Goal: Information Seeking & Learning: Learn about a topic

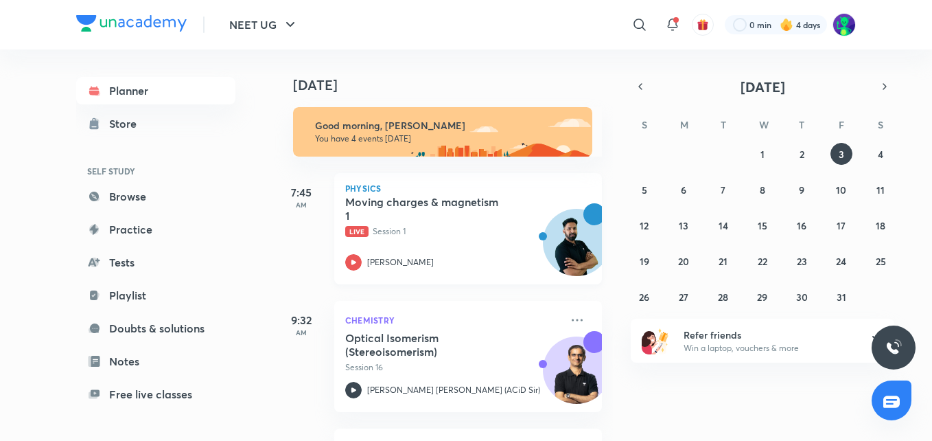
click at [391, 205] on h5 "Moving charges & magnetism 1" at bounding box center [430, 208] width 171 height 27
click at [396, 200] on h5 "Moving charges & magnetism 1" at bounding box center [430, 208] width 171 height 27
click at [411, 206] on h5 "Moving charges & magnetism 1" at bounding box center [430, 208] width 171 height 27
